Goal: Task Accomplishment & Management: Use online tool/utility

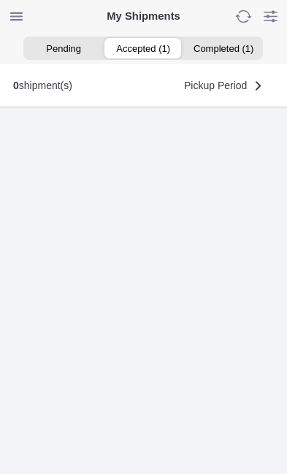
click at [147, 51] on ion-segment-button "Accepted (1)" at bounding box center [144, 48] width 80 height 20
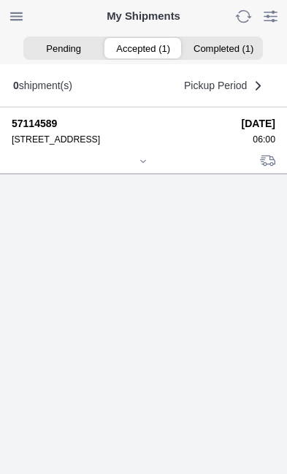
click at [149, 168] on div at bounding box center [144, 162] width 264 height 11
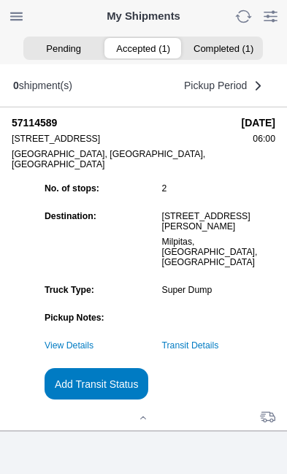
scroll to position [129, 0]
click at [0, 0] on slot "Add Transit Status" at bounding box center [0, 0] width 0 height 0
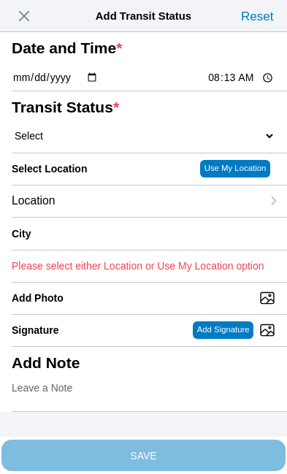
click at [246, 86] on input "08:13" at bounding box center [241, 77] width 69 height 15
type input "06:40"
click at [99, 143] on select "Select Arrive at Drop Off Arrive at Pickup Break Start Break Stop Depart Drop O…" at bounding box center [144, 135] width 264 height 13
select select "DPTPULOC"
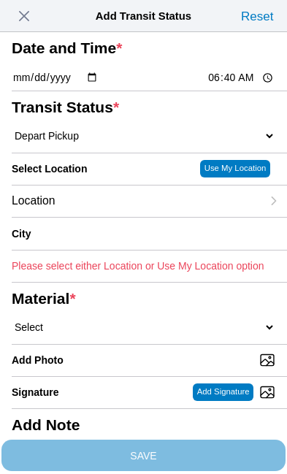
click at [120, 217] on div "Location" at bounding box center [137, 201] width 250 height 31
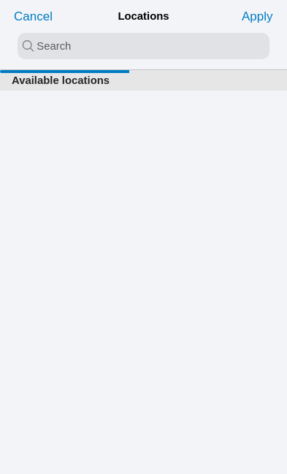
click at [61, 37] on input "search text" at bounding box center [144, 46] width 252 height 26
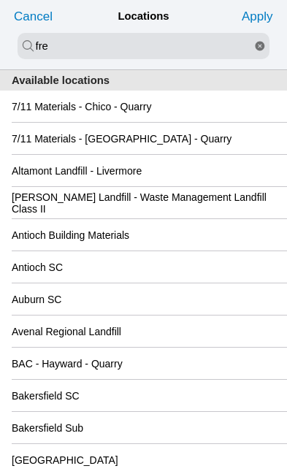
type input "fre"
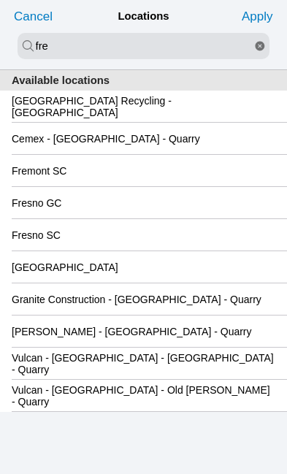
click at [129, 181] on div "Fremont SC" at bounding box center [144, 170] width 264 height 31
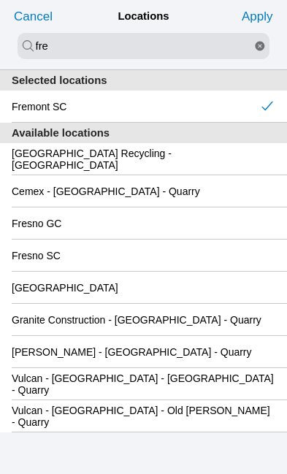
click at [0, 0] on slot "Apply" at bounding box center [0, 0] width 0 height 0
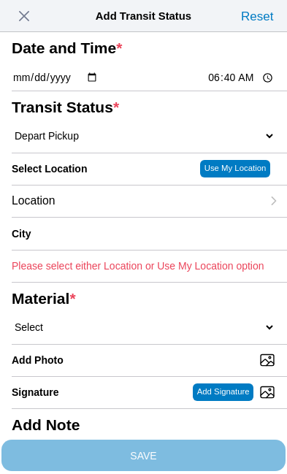
type input "Fremont"
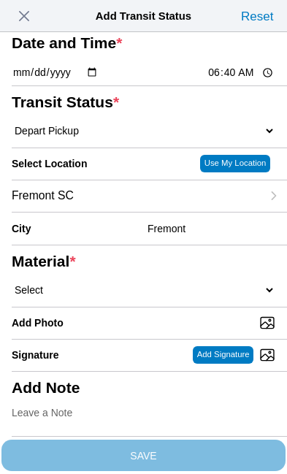
scroll to position [85, 0]
click at [142, 297] on select "Select 1" x 3" Rock 1" x 4" Rock 2" x 4" Rock Asphalt Cold Patch Backfill Spec …" at bounding box center [144, 290] width 264 height 13
select select "708654"
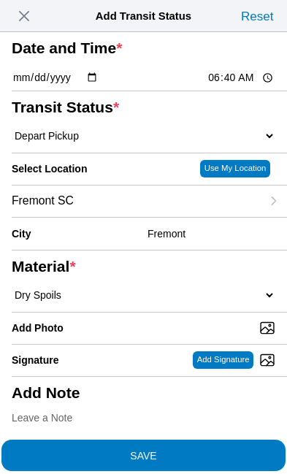
scroll to position [0, 0]
click at [201, 450] on span "SAVE" at bounding box center [144, 455] width 264 height 10
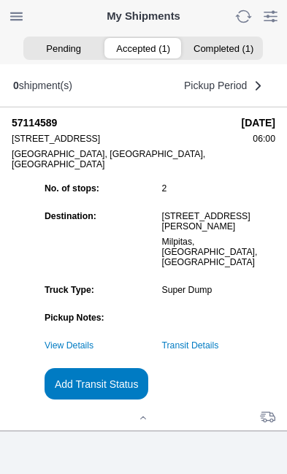
scroll to position [1, 0]
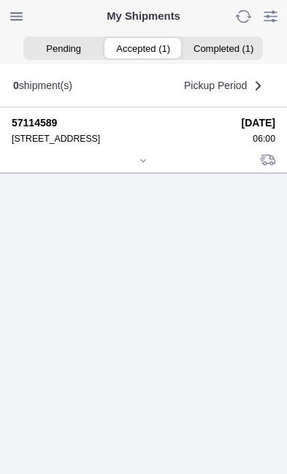
click at [151, 167] on div at bounding box center [144, 161] width 264 height 11
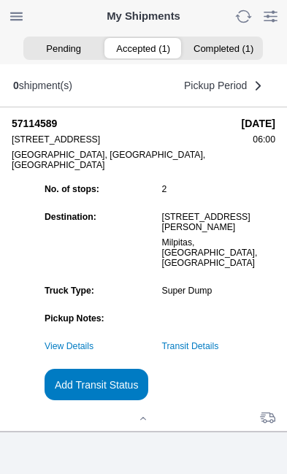
scroll to position [0, 0]
